Goal: Information Seeking & Learning: Learn about a topic

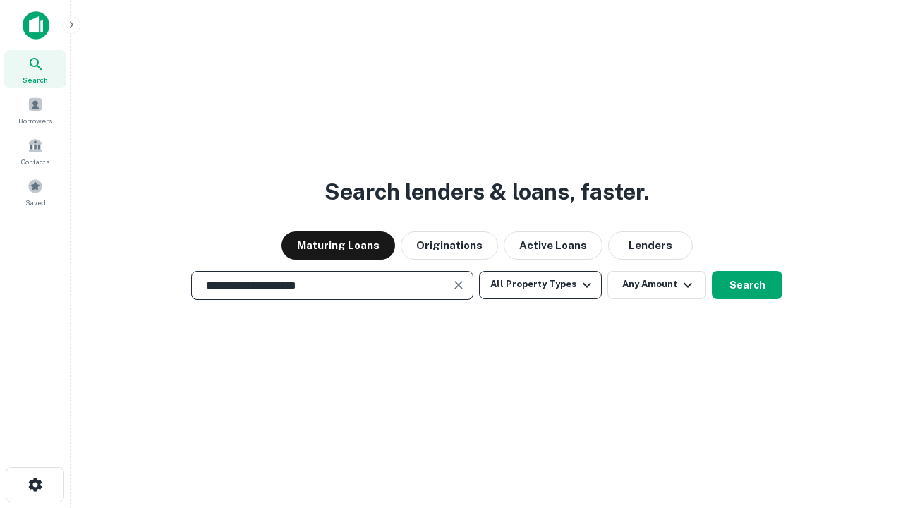
type input "**********"
click at [540, 284] on button "All Property Types" at bounding box center [540, 285] width 123 height 28
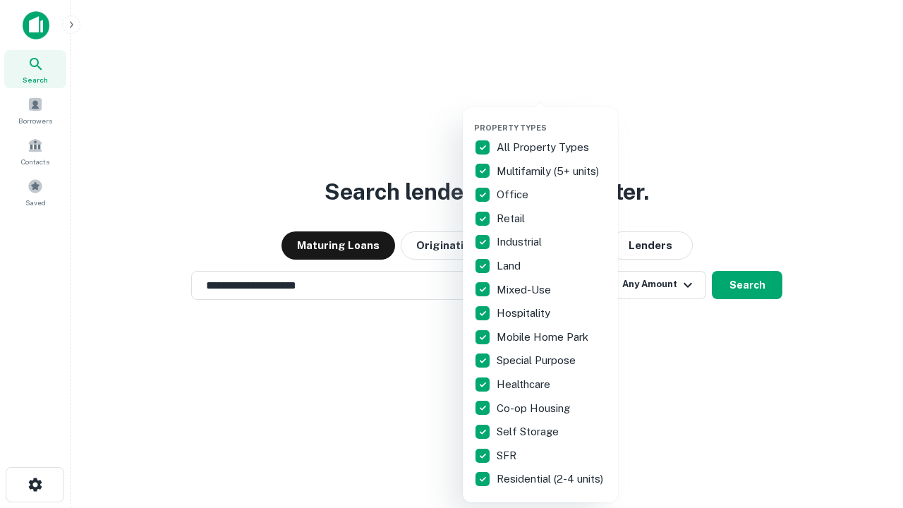
click at [552, 118] on button "button" at bounding box center [551, 118] width 155 height 1
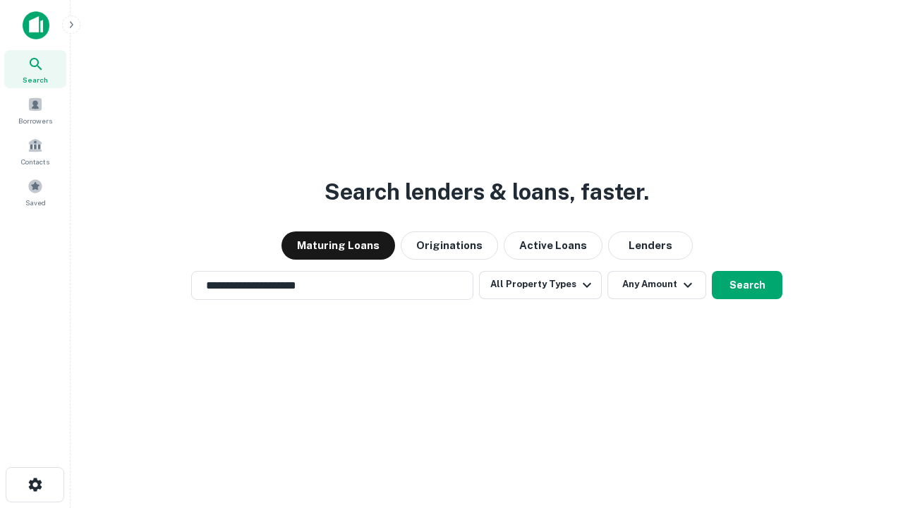
scroll to position [22, 0]
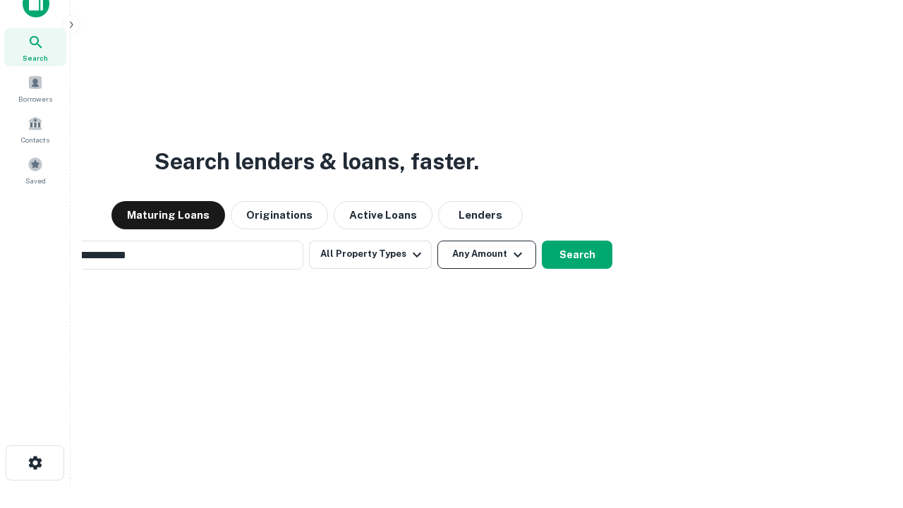
click at [437, 241] on button "Any Amount" at bounding box center [486, 255] width 99 height 28
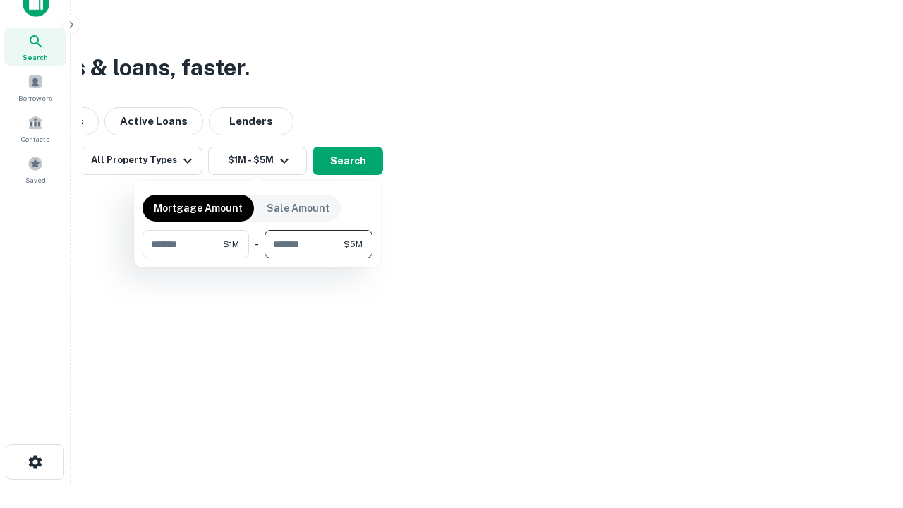
type input "*******"
click at [257, 258] on button "button" at bounding box center [257, 258] width 230 height 1
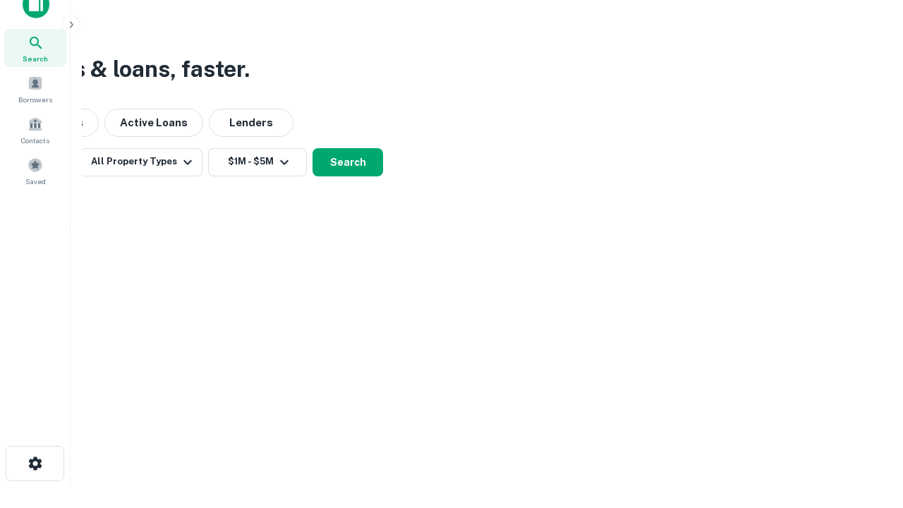
scroll to position [8, 260]
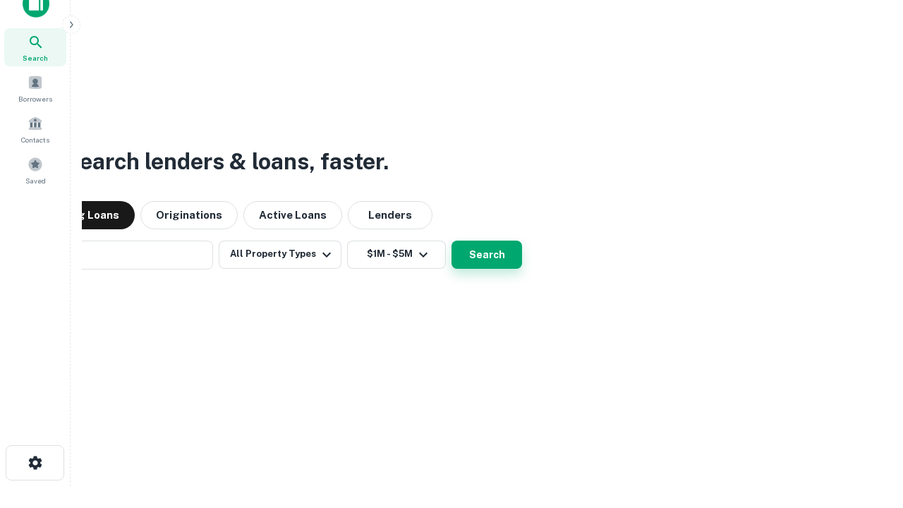
click at [451, 241] on button "Search" at bounding box center [486, 255] width 71 height 28
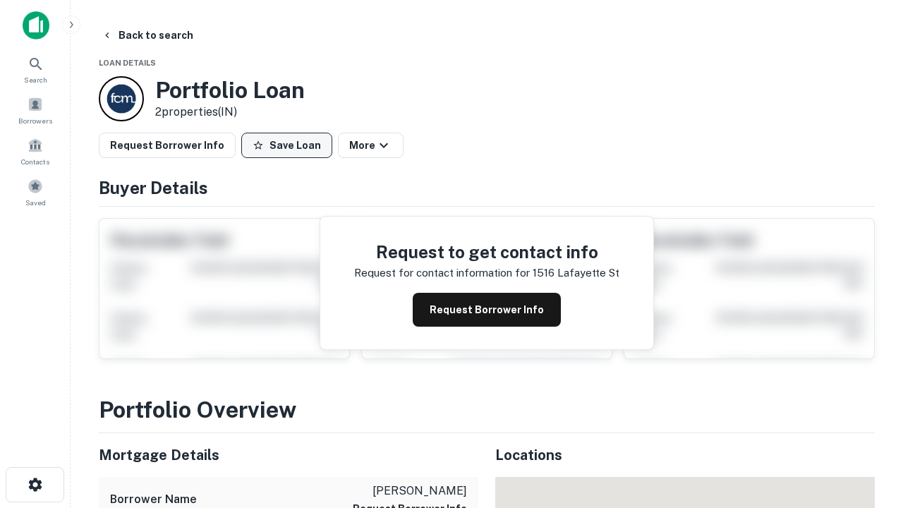
click at [286, 145] on button "Save Loan" at bounding box center [286, 145] width 91 height 25
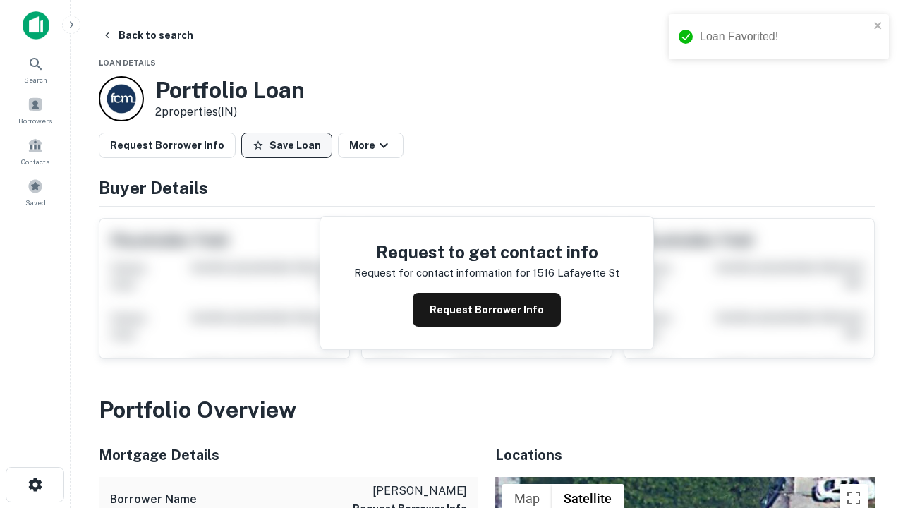
click at [290, 145] on button "Save Loan" at bounding box center [286, 145] width 91 height 25
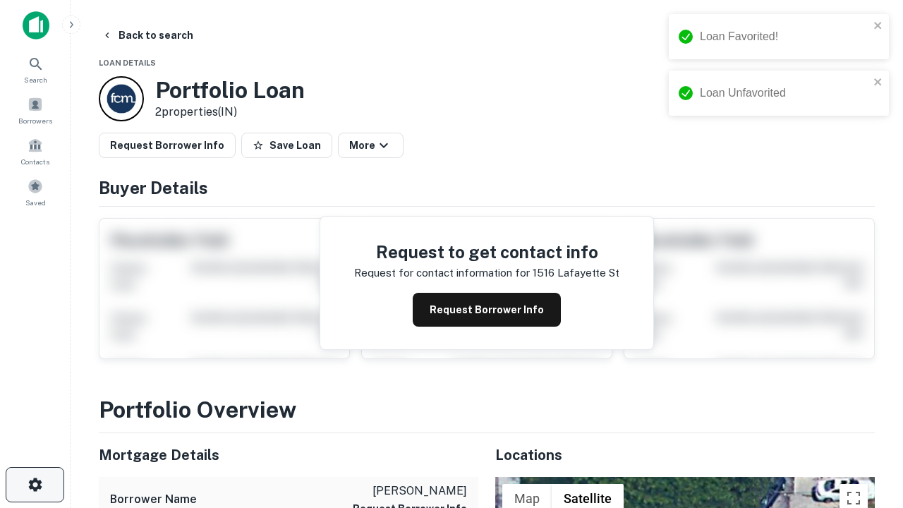
click at [35, 485] on icon "button" at bounding box center [35, 484] width 17 height 17
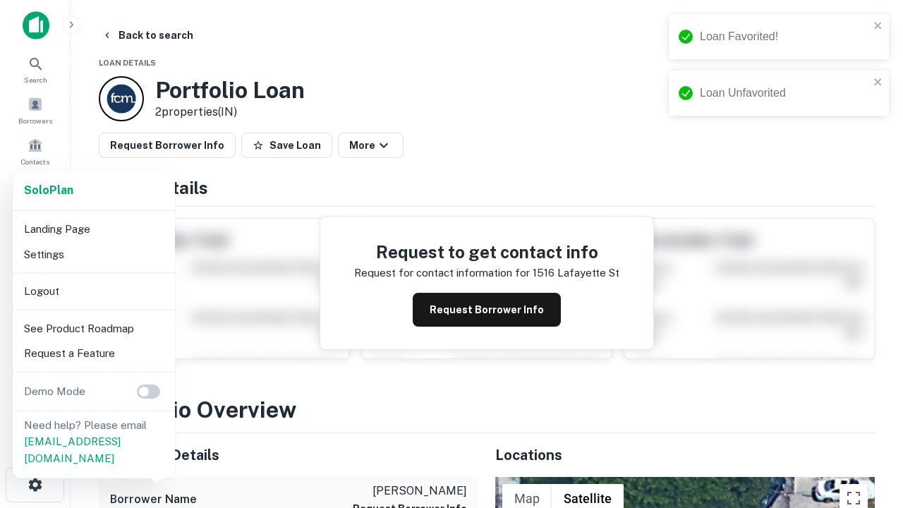
click at [93, 291] on li "Logout" at bounding box center [93, 291] width 151 height 25
